Goal: Entertainment & Leisure: Consume media (video, audio)

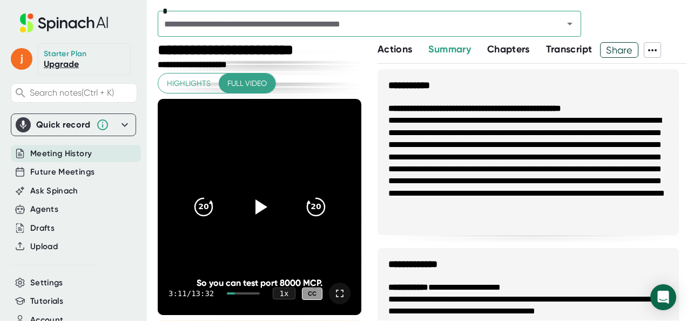
click at [333, 293] on icon at bounding box center [339, 293] width 13 height 13
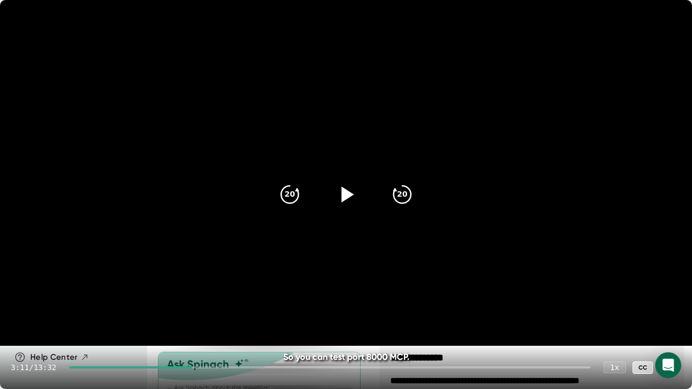
click at [338, 201] on icon at bounding box center [345, 194] width 27 height 27
click at [345, 200] on icon at bounding box center [345, 194] width 27 height 27
click at [512, 185] on video at bounding box center [346, 173] width 692 height 346
click at [470, 176] on video at bounding box center [346, 173] width 692 height 346
click at [482, 197] on video at bounding box center [346, 173] width 692 height 346
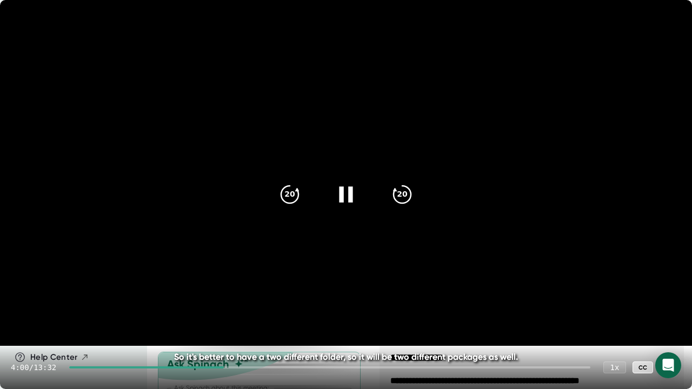
click at [475, 171] on video at bounding box center [346, 173] width 692 height 346
click at [290, 200] on icon "20" at bounding box center [289, 194] width 27 height 27
click at [460, 170] on video at bounding box center [346, 173] width 692 height 346
click at [485, 136] on video at bounding box center [346, 173] width 692 height 346
click at [672, 320] on icon at bounding box center [669, 367] width 13 height 13
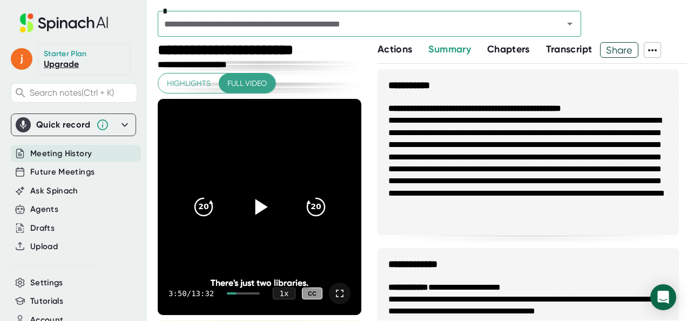
click at [333, 297] on icon at bounding box center [339, 293] width 13 height 13
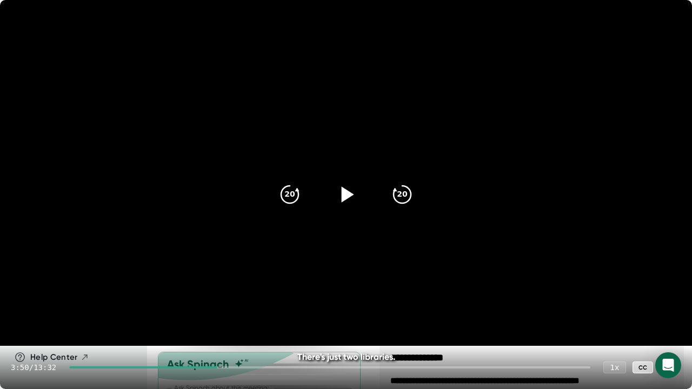
click at [351, 192] on icon at bounding box center [345, 194] width 27 height 27
click at [355, 183] on icon at bounding box center [345, 194] width 27 height 27
click at [670, 320] on icon at bounding box center [669, 367] width 13 height 13
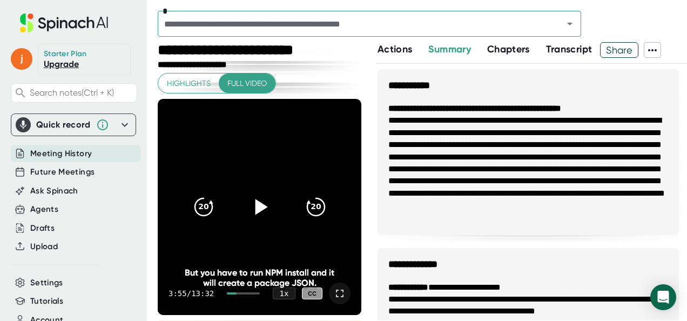
click at [333, 298] on icon at bounding box center [339, 293] width 13 height 13
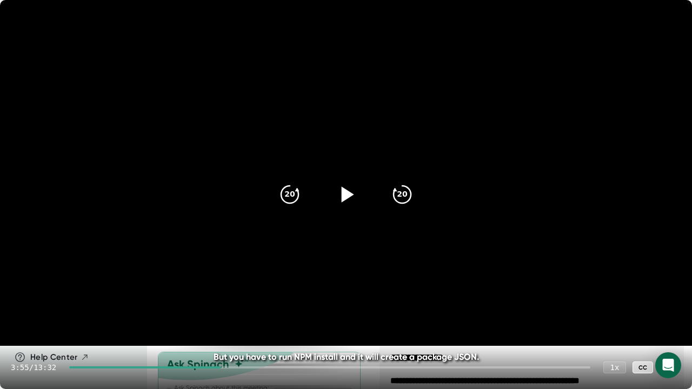
click at [348, 200] on icon at bounding box center [345, 194] width 27 height 27
click at [346, 196] on icon at bounding box center [345, 194] width 27 height 27
click at [674, 320] on icon at bounding box center [669, 367] width 13 height 13
